Goal: Register for event/course

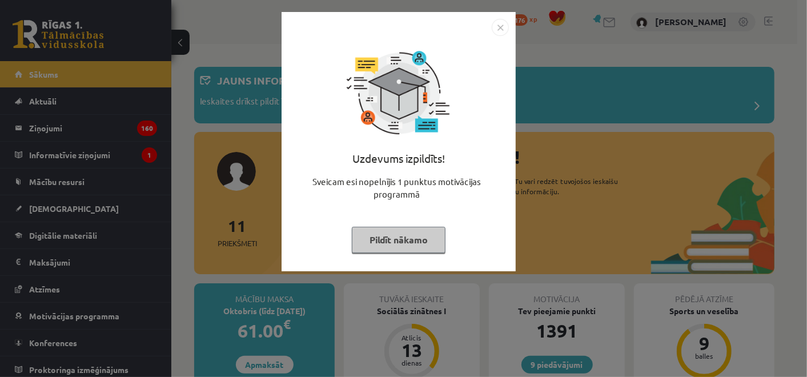
click at [498, 31] on img "Close" at bounding box center [500, 27] width 17 height 17
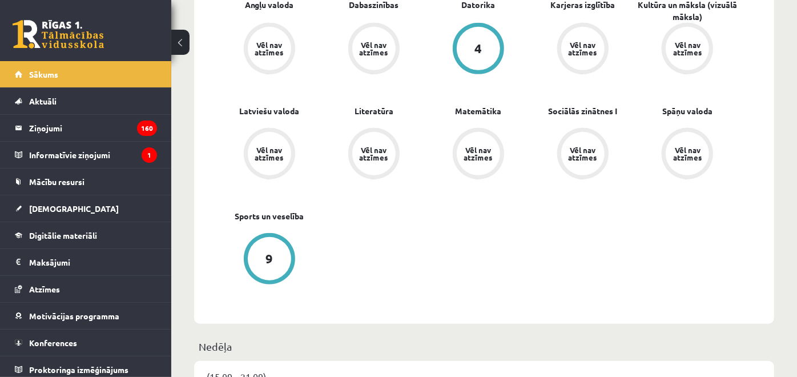
scroll to position [698, 0]
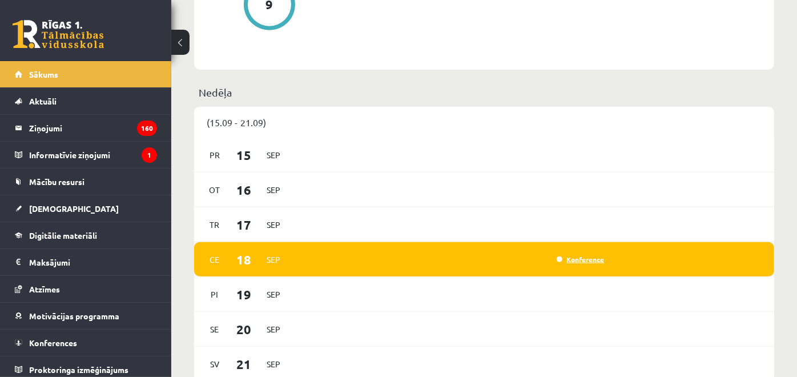
click at [567, 259] on link "Konference" at bounding box center [581, 259] width 48 height 9
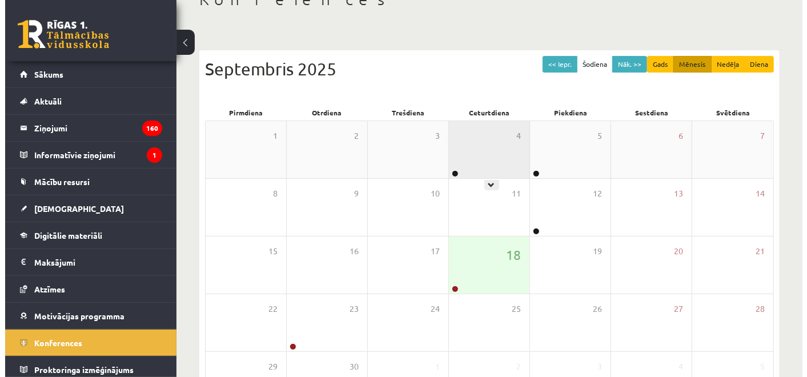
scroll to position [167, 0]
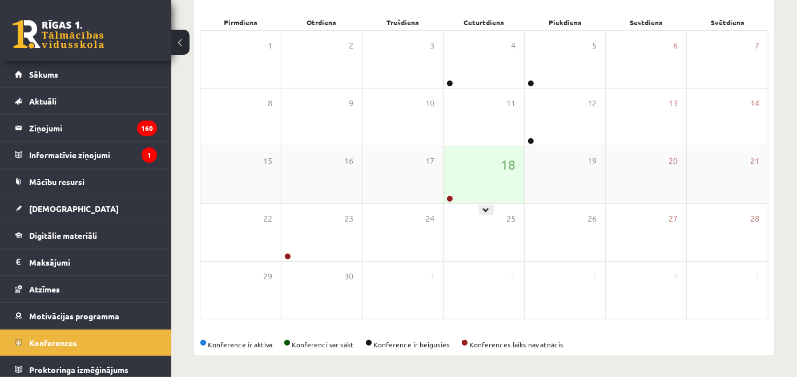
click at [471, 183] on div "18" at bounding box center [484, 174] width 81 height 57
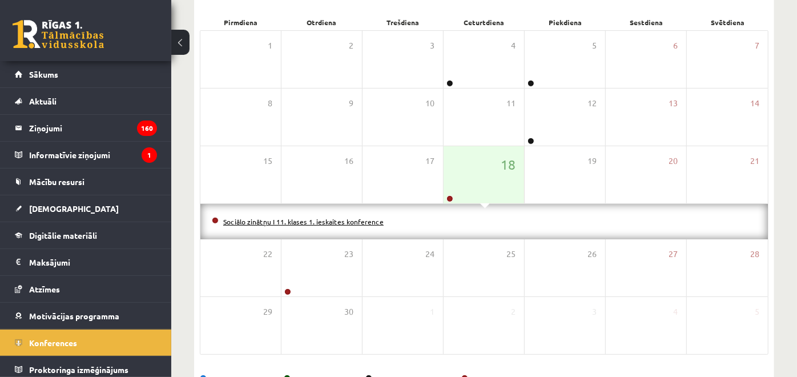
click at [347, 220] on link "Sociālo zinātņu I 11. klases 1. ieskaites konference" at bounding box center [303, 221] width 161 height 9
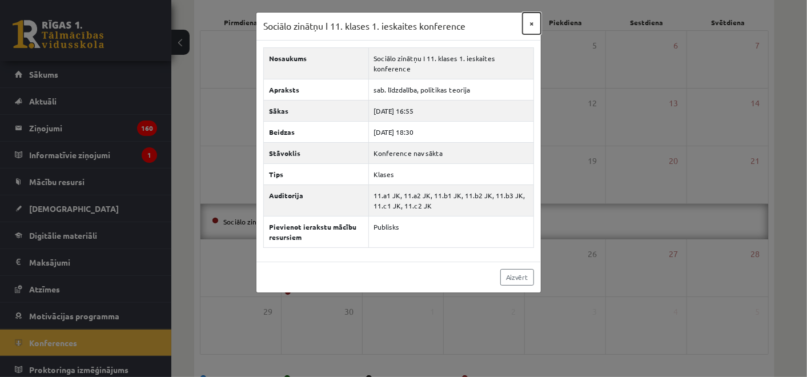
click at [537, 23] on button "×" at bounding box center [532, 24] width 18 height 22
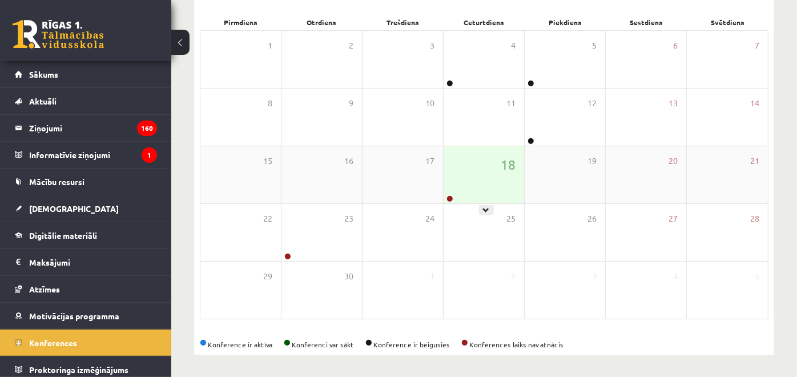
click at [496, 168] on div "18" at bounding box center [484, 174] width 81 height 57
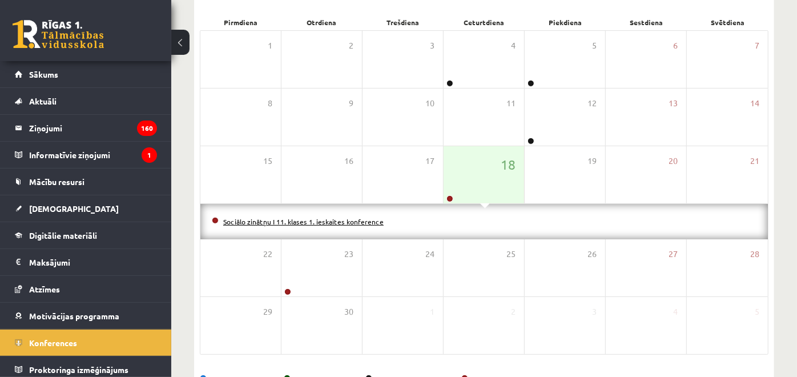
click at [360, 219] on link "Sociālo zinātņu I 11. klases 1. ieskaites konference" at bounding box center [303, 221] width 161 height 9
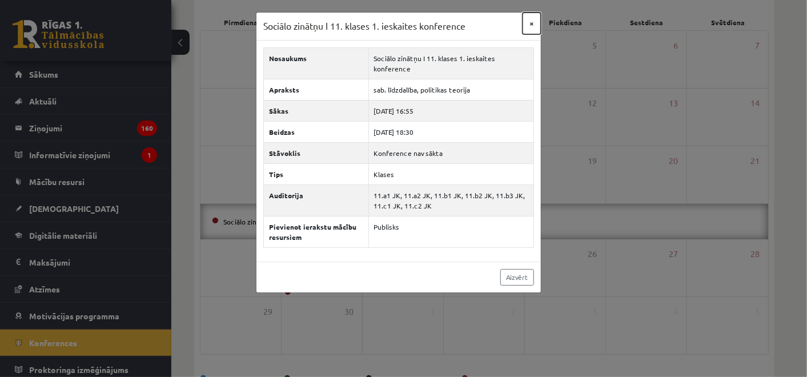
click at [528, 23] on button "×" at bounding box center [532, 24] width 18 height 22
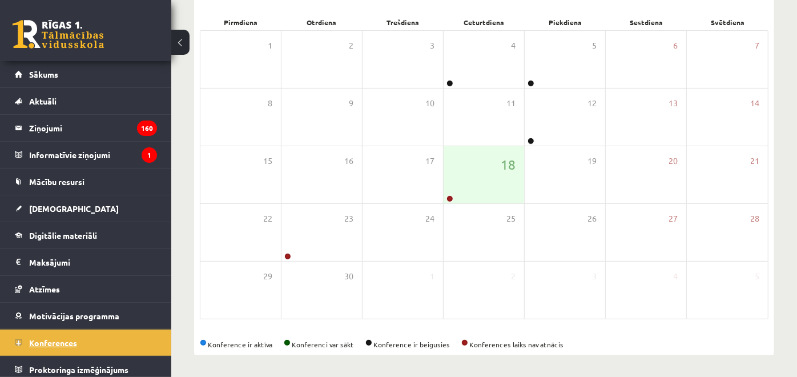
click at [127, 332] on link "Konferences" at bounding box center [86, 343] width 142 height 26
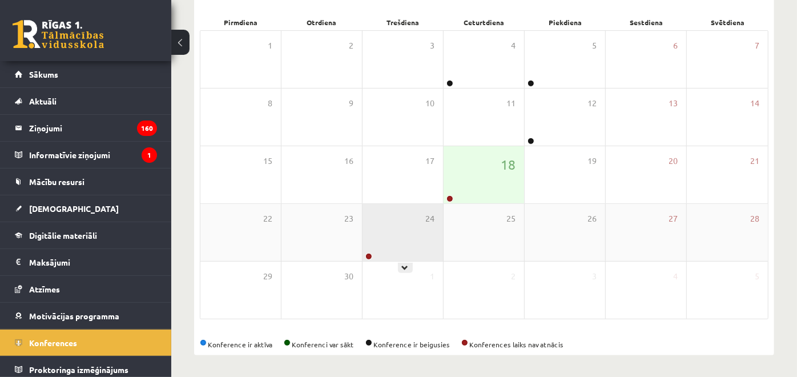
click at [409, 223] on div "24" at bounding box center [403, 232] width 81 height 57
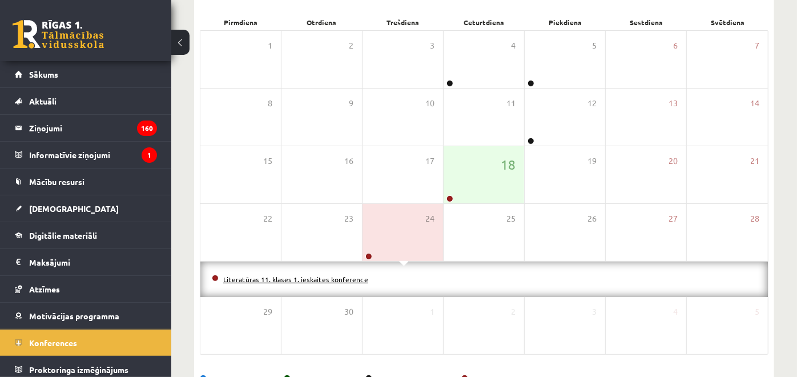
click at [356, 279] on link "Literatūras 11. klases 1. ieskaites konference" at bounding box center [295, 279] width 145 height 9
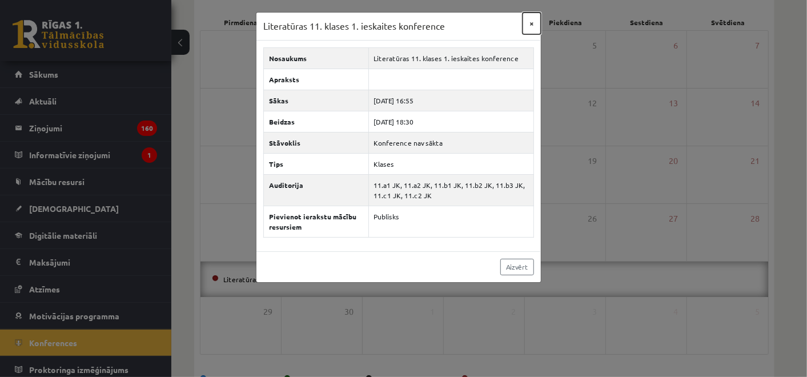
click at [531, 29] on button "×" at bounding box center [532, 24] width 18 height 22
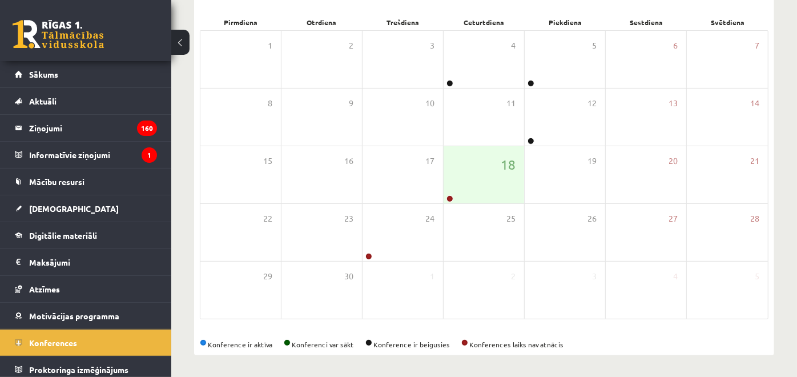
click at [781, 154] on div "Konferences << Iepr. Šodiena Nāk. >> Gads Mēnesis Nedēļa Diena [DATE] Pirmdiena…" at bounding box center [484, 128] width 626 height 502
click at [500, 197] on div "18" at bounding box center [484, 174] width 81 height 57
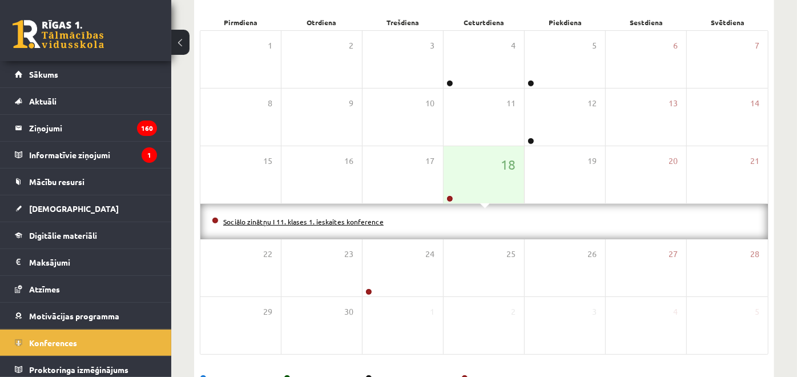
click at [347, 220] on link "Sociālo zinātņu I 11. klases 1. ieskaites konference" at bounding box center [303, 221] width 161 height 9
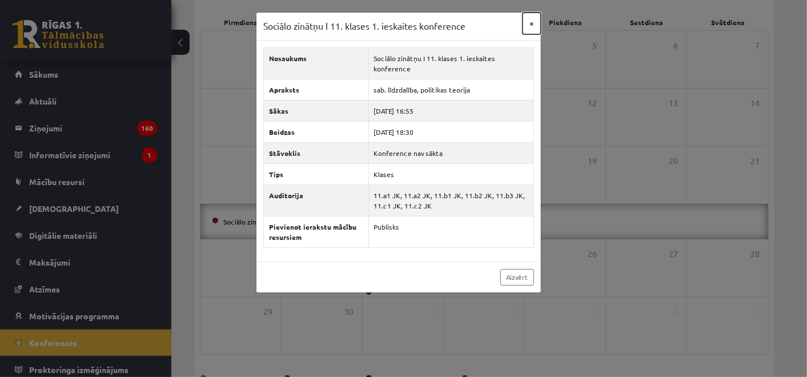
click at [532, 24] on button "×" at bounding box center [532, 24] width 18 height 22
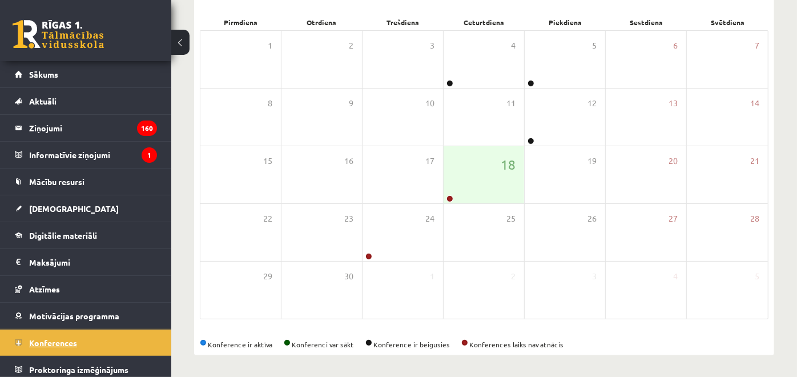
click at [59, 339] on span "Konferences" at bounding box center [53, 343] width 48 height 10
click at [478, 170] on div "18" at bounding box center [484, 174] width 81 height 57
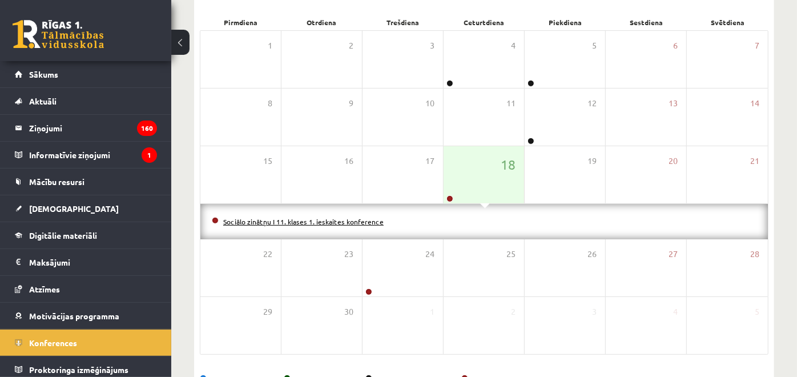
click at [364, 221] on link "Sociālo zinātņu I 11. klases 1. ieskaites konference" at bounding box center [303, 221] width 161 height 9
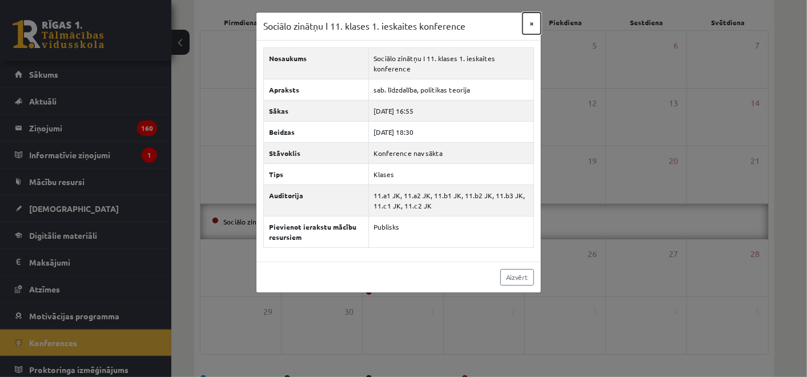
click at [534, 19] on button "×" at bounding box center [532, 24] width 18 height 22
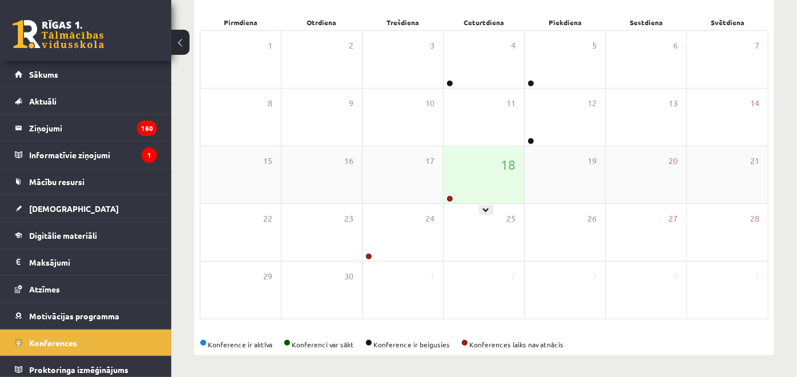
click at [464, 197] on div "18" at bounding box center [484, 174] width 81 height 57
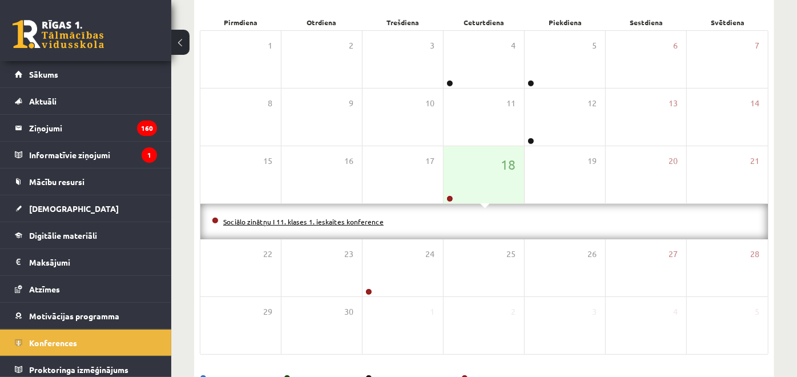
click at [370, 221] on link "Sociālo zinātņu I 11. klases 1. ieskaites konference" at bounding box center [303, 221] width 161 height 9
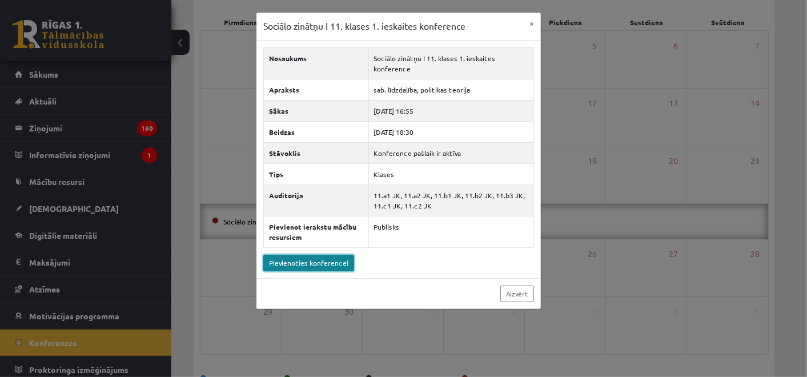
click at [349, 255] on link "Pievienoties konferencei" at bounding box center [308, 263] width 91 height 17
